Goal: Connect with others: Connect with others

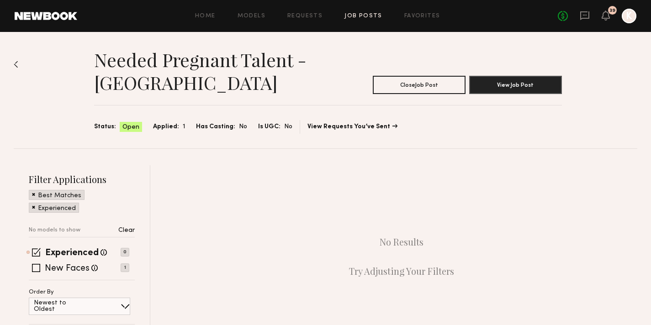
scroll to position [126, 0]
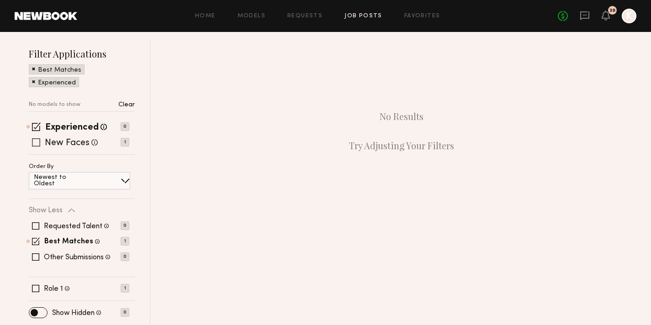
click at [40, 143] on span at bounding box center [36, 142] width 8 height 8
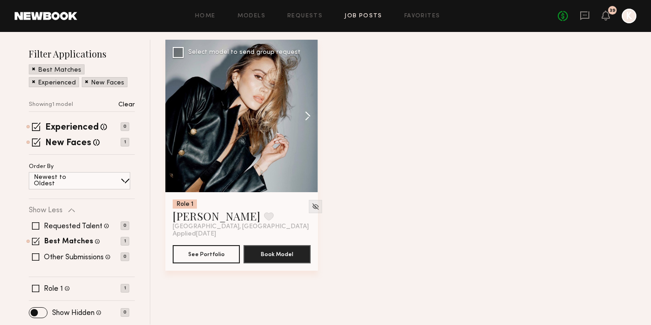
click at [307, 118] on button at bounding box center [303, 116] width 29 height 153
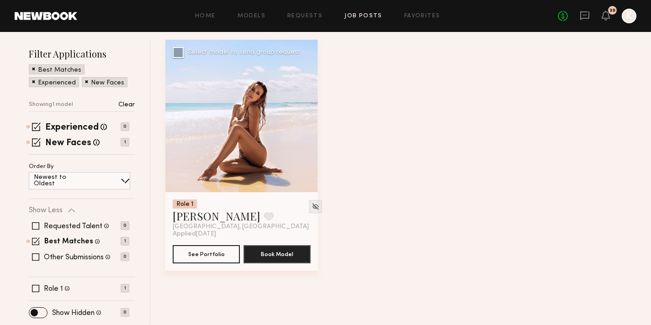
click at [276, 133] on div at bounding box center [241, 116] width 153 height 153
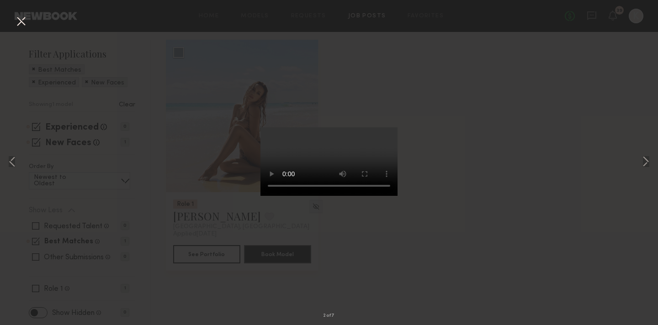
click at [27, 20] on button at bounding box center [21, 22] width 15 height 16
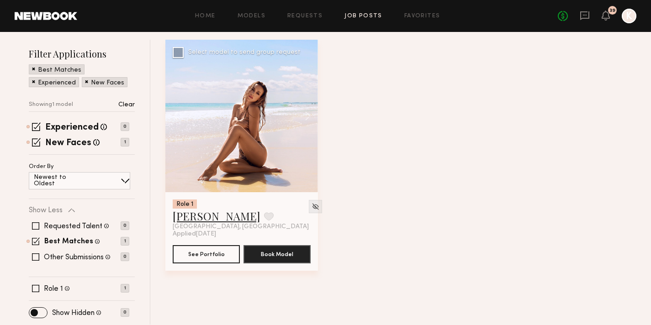
click at [198, 212] on link "[PERSON_NAME]" at bounding box center [217, 216] width 88 height 15
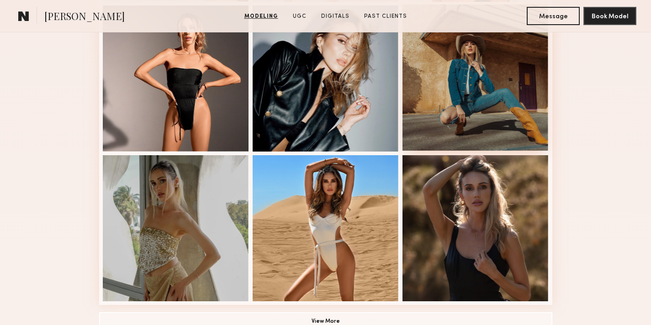
scroll to position [691, 0]
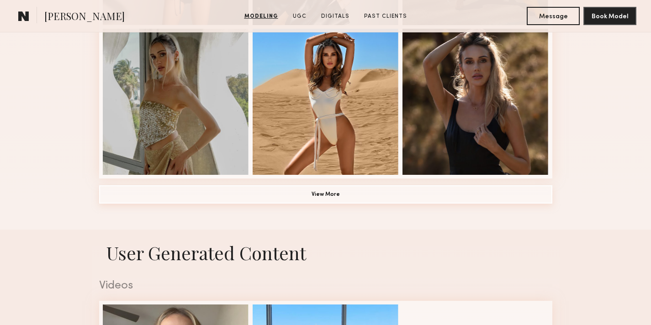
click at [315, 192] on button "View More" at bounding box center [325, 195] width 453 height 18
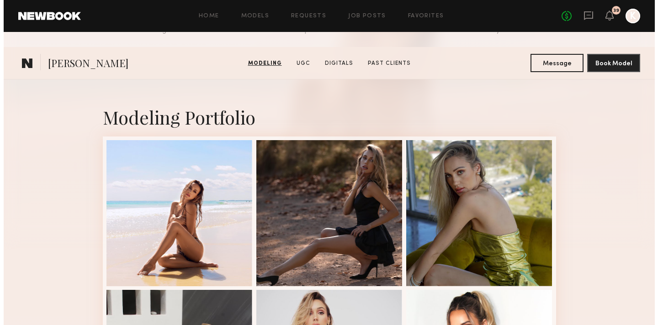
scroll to position [0, 0]
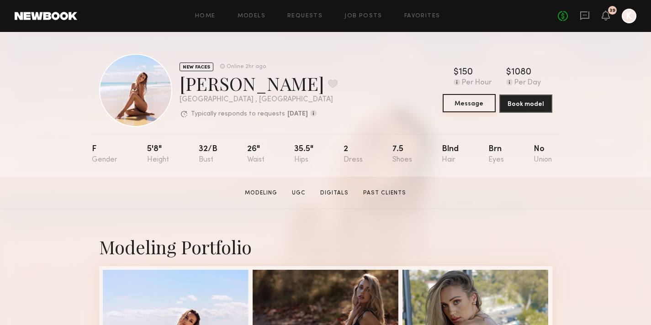
click at [471, 105] on button "Message" at bounding box center [469, 103] width 53 height 18
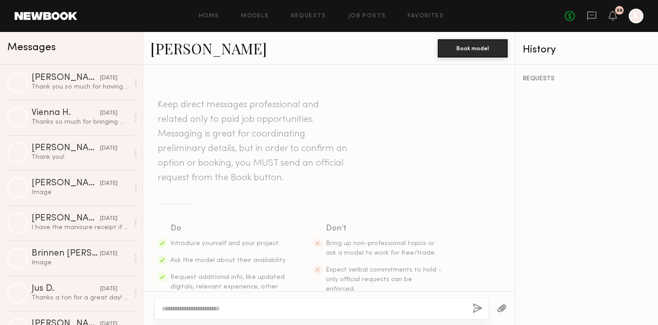
click at [273, 312] on textarea at bounding box center [313, 308] width 303 height 9
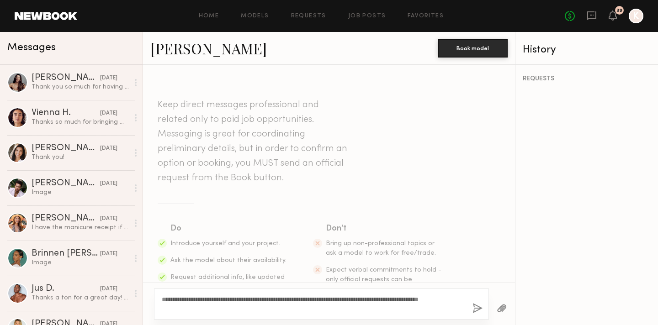
type textarea "**********"
click at [478, 309] on button "button" at bounding box center [478, 308] width 10 height 11
